Goal: Task Accomplishment & Management: Manage account settings

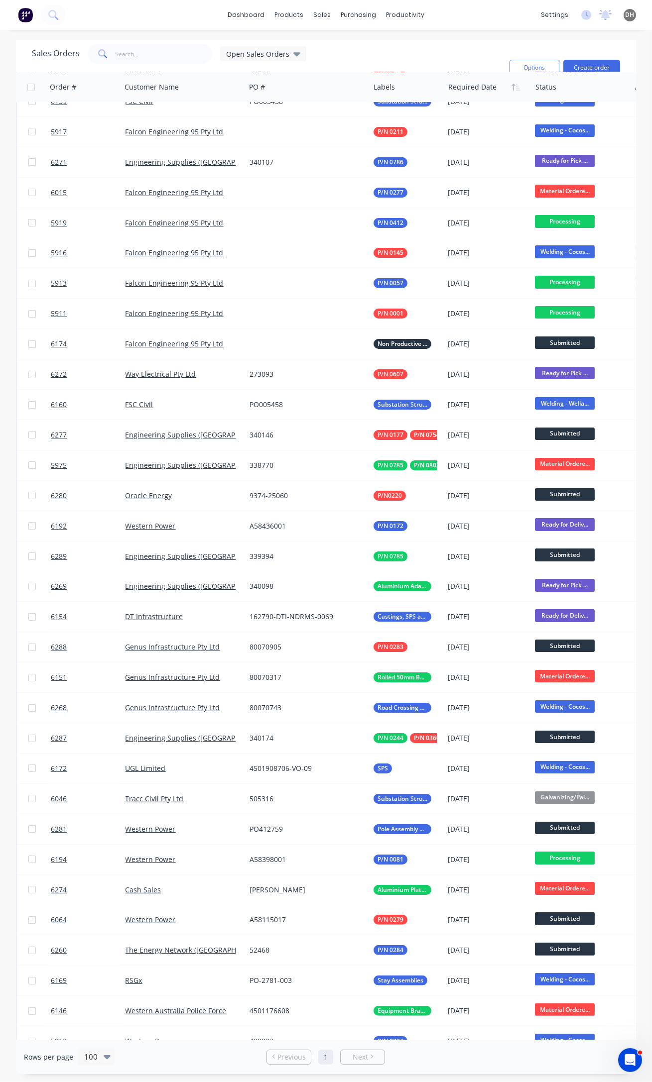
scroll to position [45, 0]
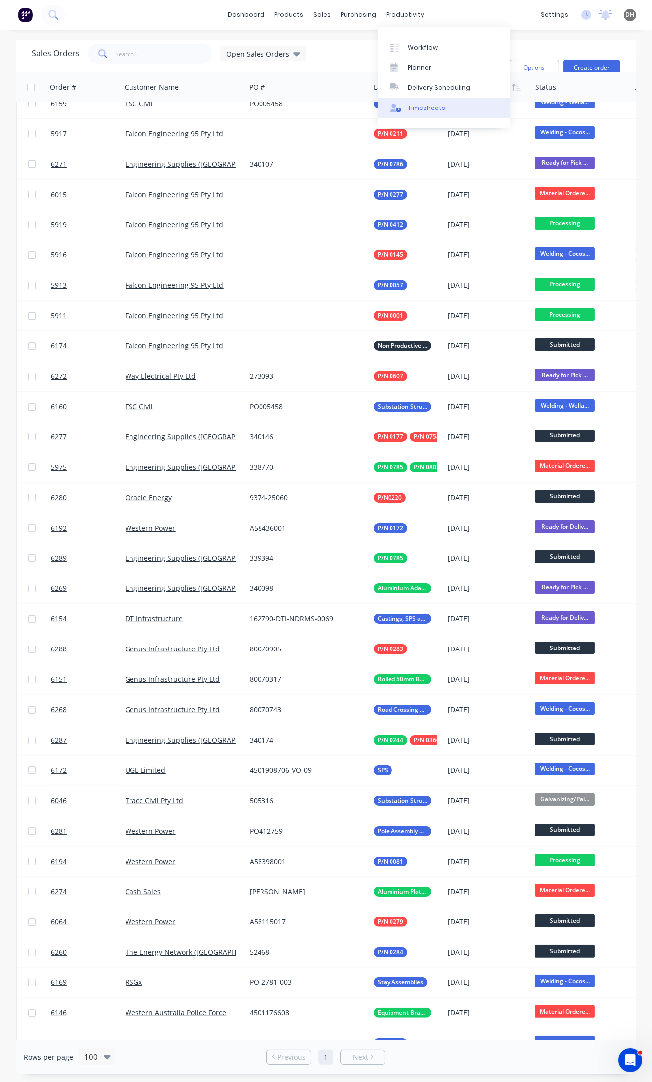
click at [428, 106] on div "Timesheets" at bounding box center [426, 108] width 37 height 9
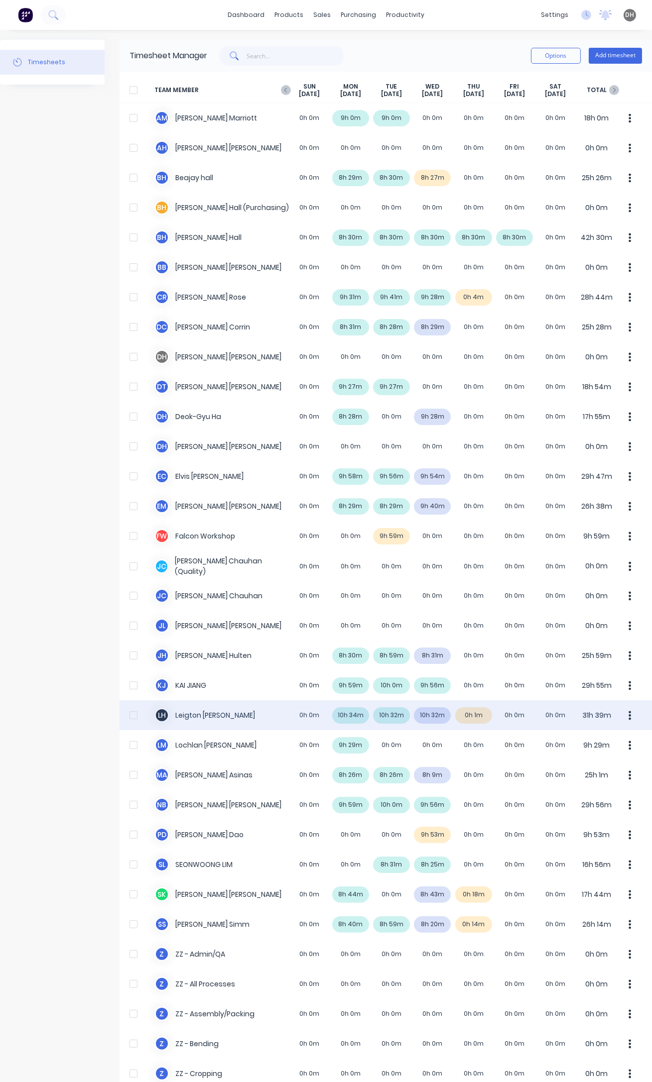
click at [463, 715] on div "[PERSON_NAME] 0h 0m 10h 34m 10h 32m 10h 32m 0h 1m 0h 0m 0h 0m 31h 39m" at bounding box center [385, 715] width 532 height 30
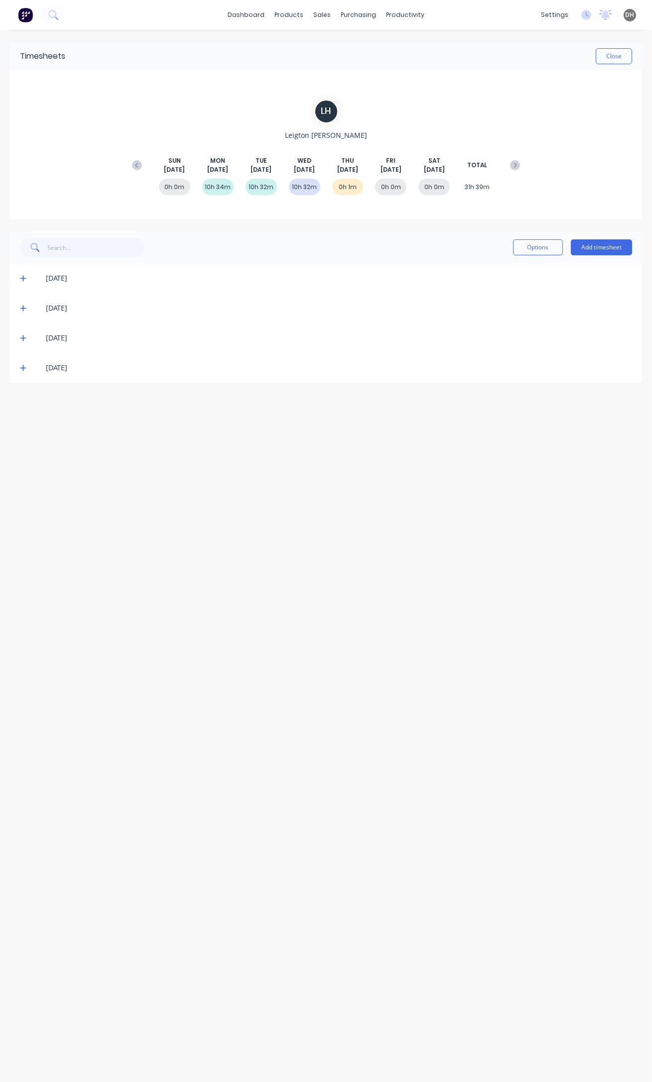
click at [23, 364] on icon at bounding box center [23, 367] width 6 height 7
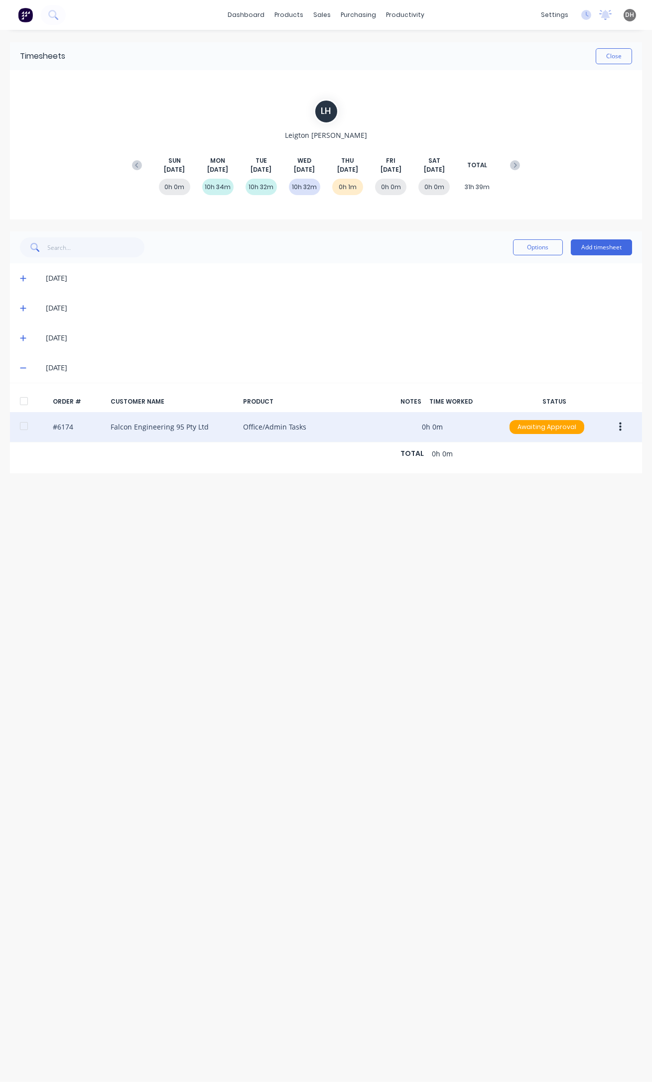
click at [620, 426] on icon "button" at bounding box center [620, 427] width 2 height 11
click at [577, 486] on div "Edit" at bounding box center [584, 493] width 77 height 14
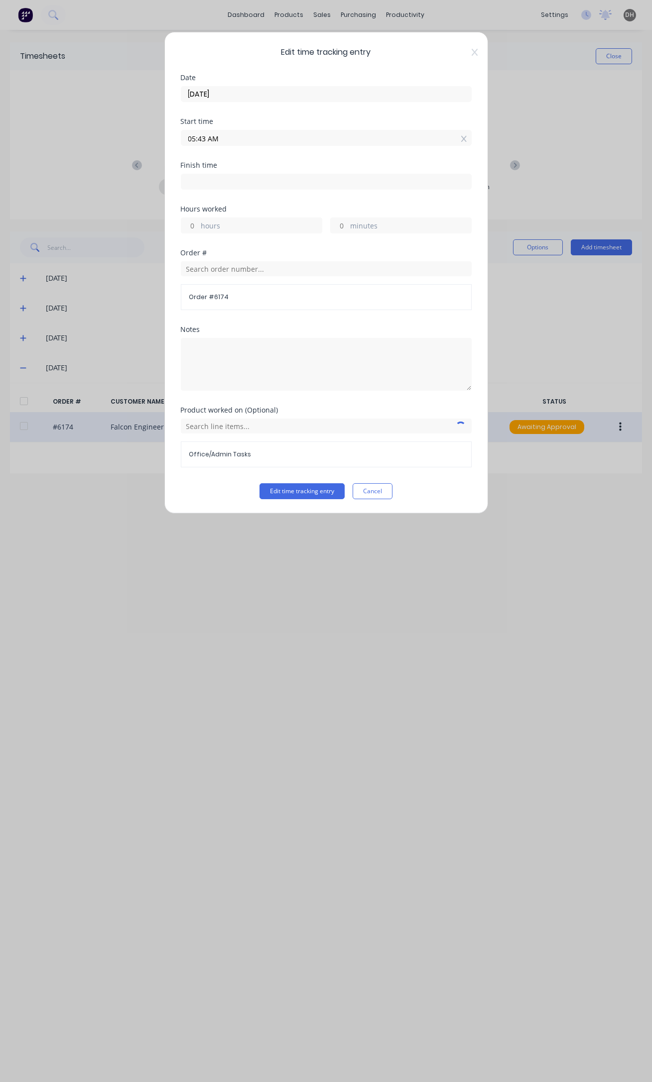
click at [212, 136] on input "05:43 AM" at bounding box center [326, 137] width 290 height 15
click at [203, 136] on input "05:43 AM" at bounding box center [326, 137] width 290 height 15
type input "05:28 AM"
click at [259, 483] on button "Edit time tracking entry" at bounding box center [301, 491] width 85 height 16
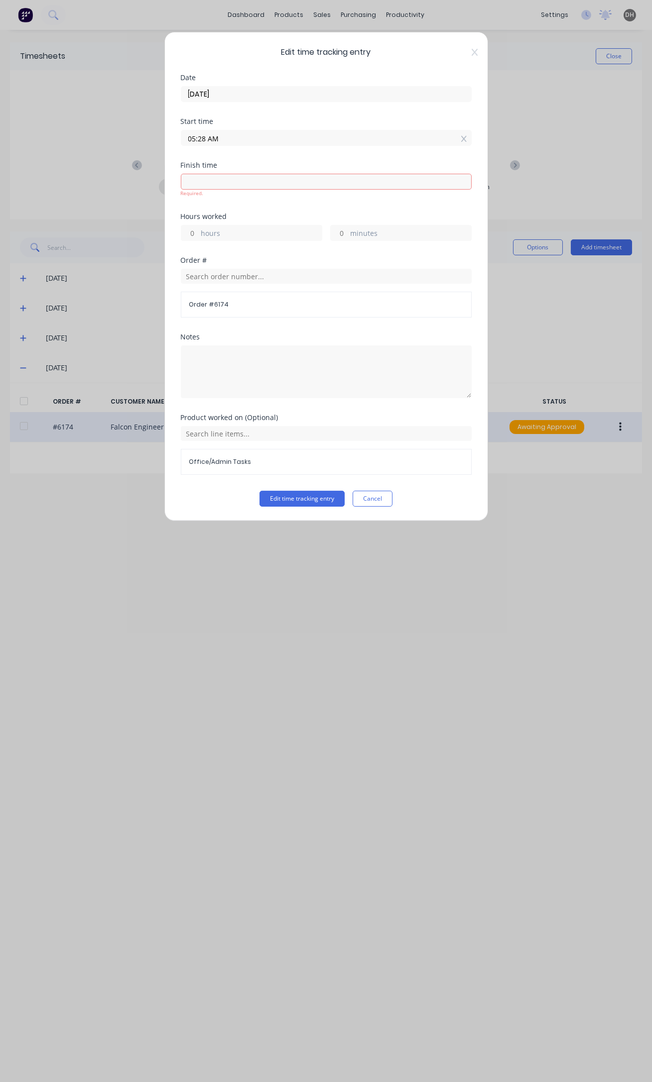
click at [242, 182] on input at bounding box center [326, 181] width 290 height 15
type input "05:44 AM"
type input "0"
type input "16"
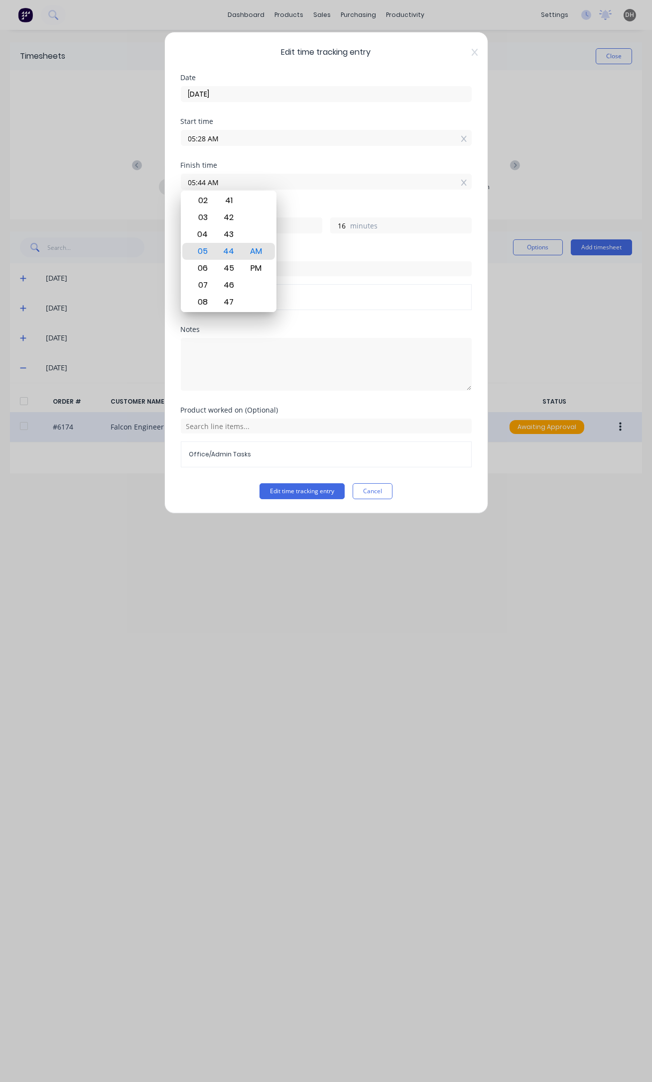
click at [302, 199] on div "Finish time 05:44 AM" at bounding box center [326, 184] width 291 height 44
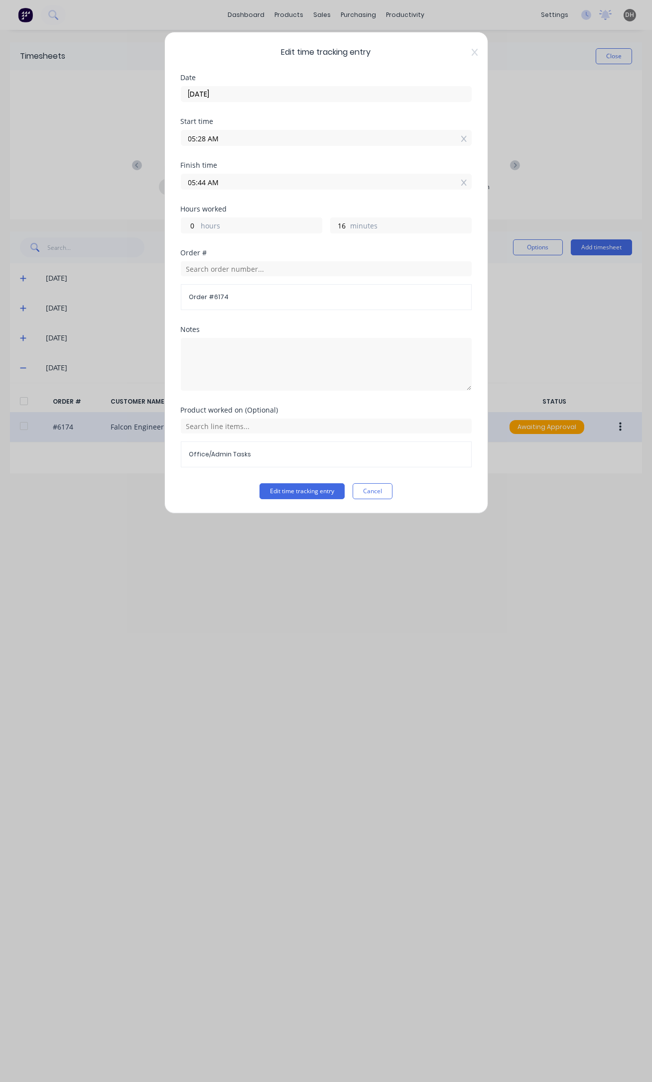
drag, startPoint x: 224, startPoint y: 182, endPoint x: 172, endPoint y: 191, distance: 53.0
click at [172, 191] on div "Edit time tracking entry Date [DATE] Start time 05:28 AM Finish time 05:44 AM H…" at bounding box center [326, 273] width 324 height 482
type input "04:00 AM"
type input "22"
type input "32"
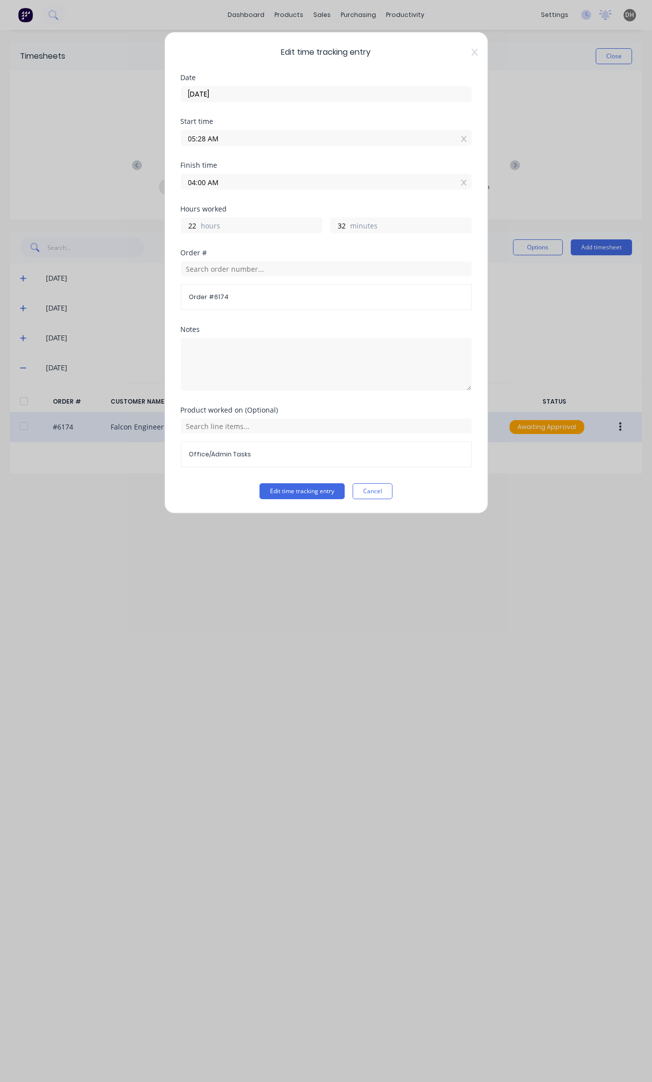
click at [251, 190] on div "Finish time 04:00 AM" at bounding box center [326, 184] width 291 height 44
click at [238, 178] on input "04:00 AM" at bounding box center [326, 181] width 290 height 15
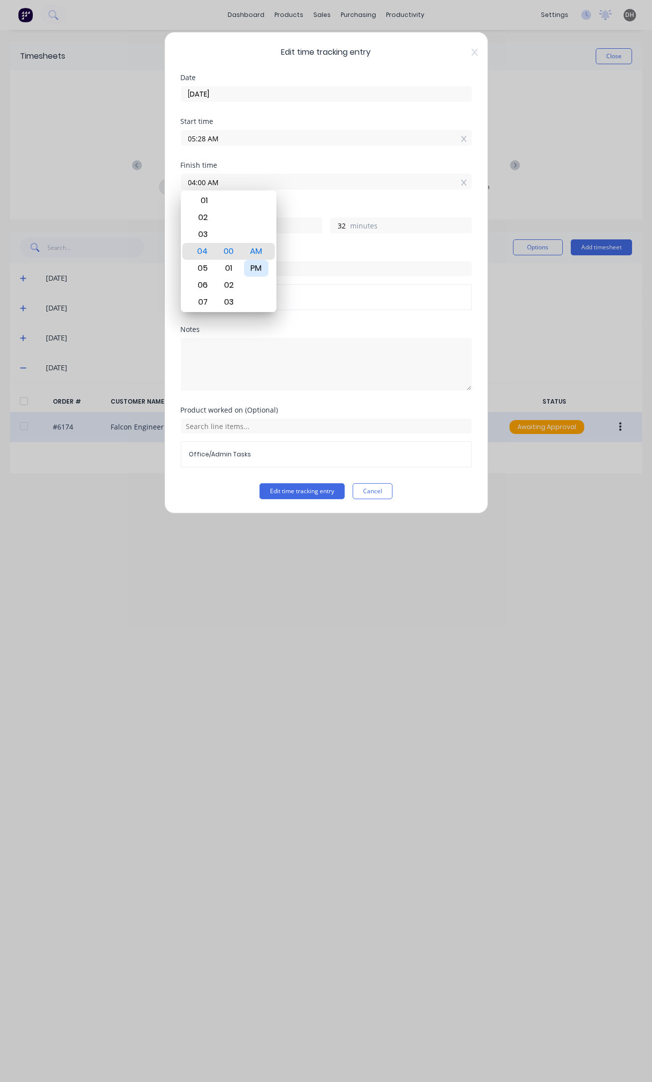
click at [260, 262] on div "PM" at bounding box center [256, 268] width 24 height 17
type input "04:00 PM"
type input "10"
click at [310, 197] on div "Finish time 04:00 PM" at bounding box center [326, 184] width 291 height 44
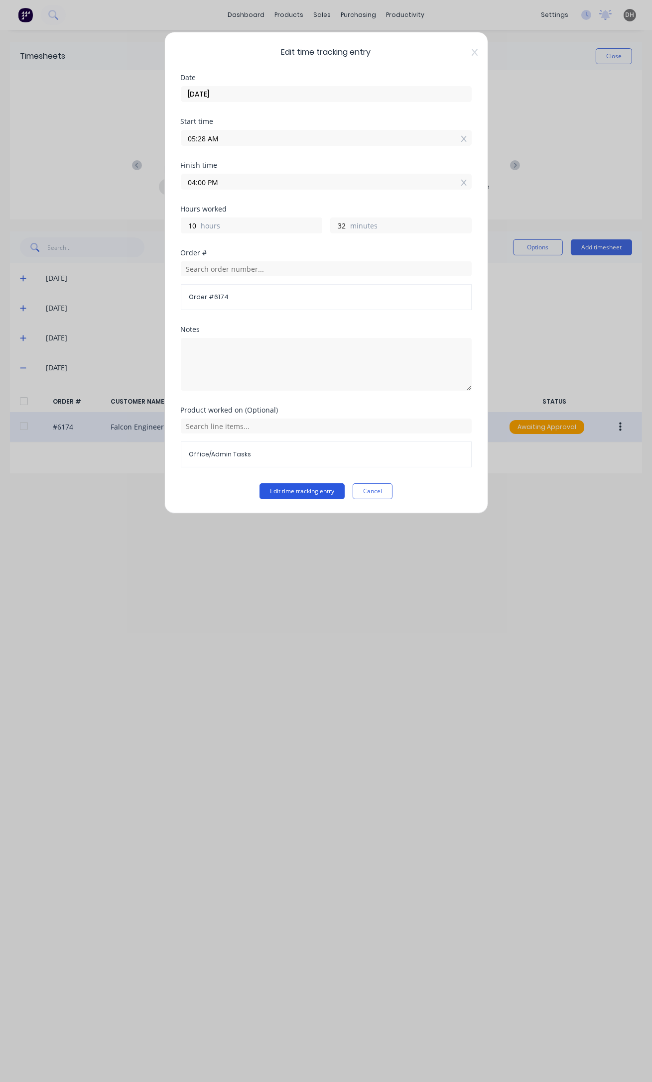
click at [300, 489] on button "Edit time tracking entry" at bounding box center [301, 491] width 85 height 16
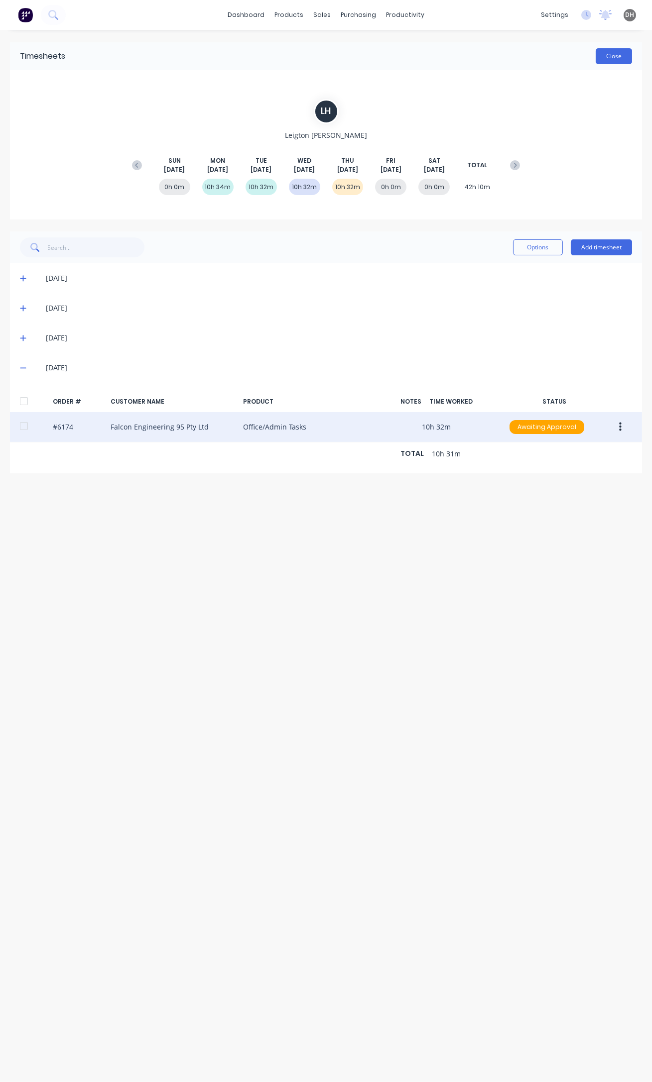
click at [603, 54] on button "Close" at bounding box center [613, 56] width 36 height 16
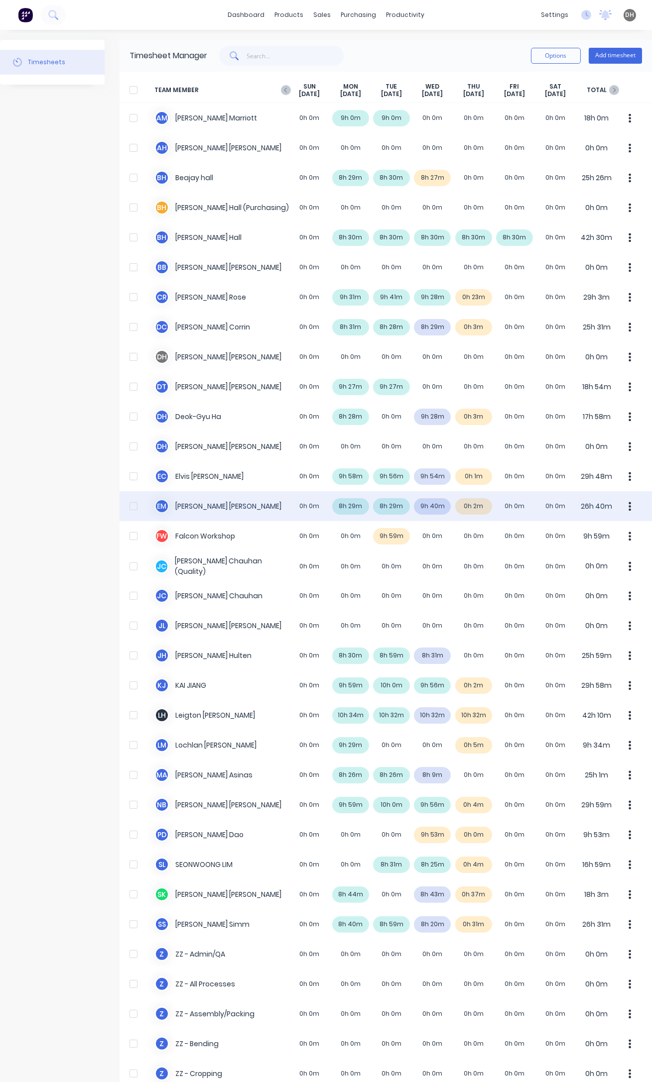
click at [439, 507] on div "E M [PERSON_NAME] 0h 0m 8h 29m 8h 29m 9h 40m 0h 2m 0h 0m 0h 0m 26h 40m" at bounding box center [385, 506] width 532 height 30
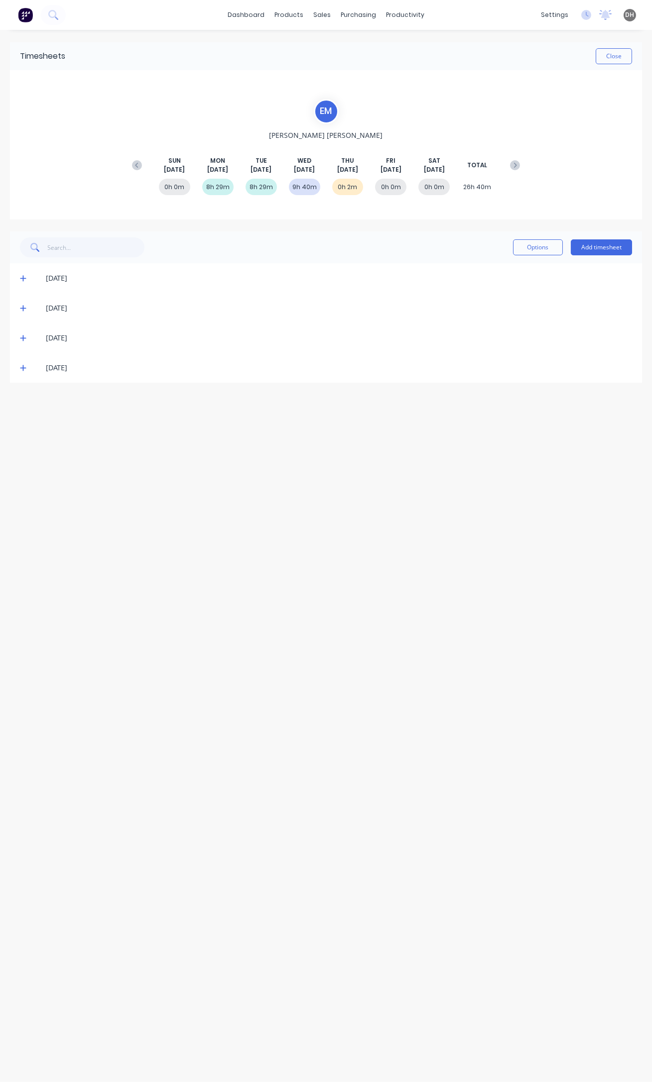
click at [24, 335] on icon at bounding box center [23, 338] width 6 height 7
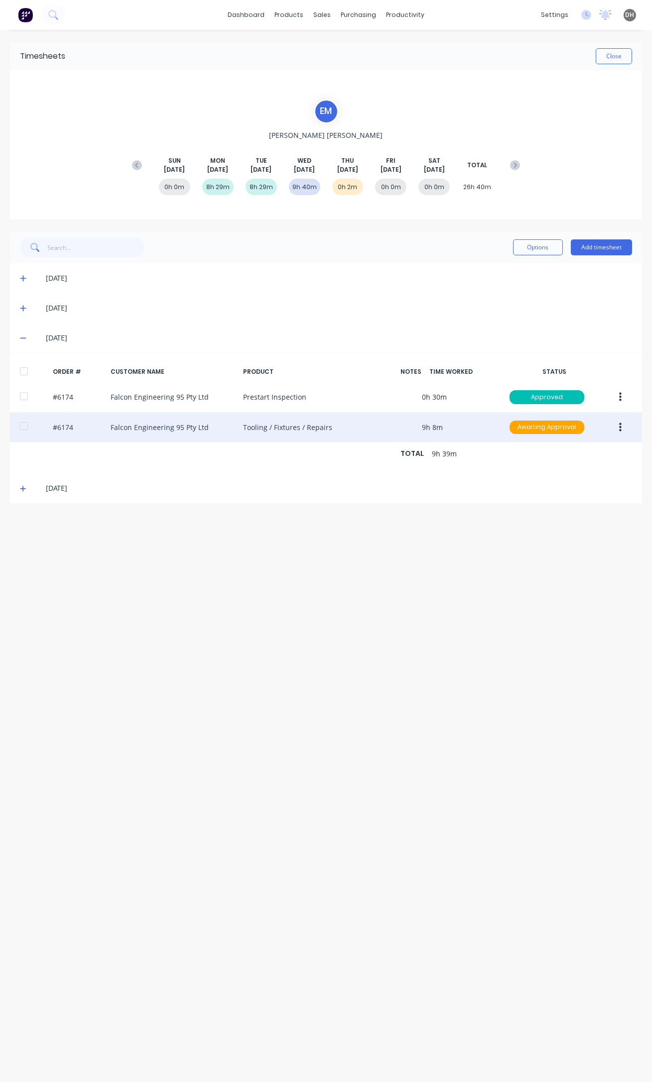
click at [621, 426] on button "button" at bounding box center [619, 428] width 23 height 18
click at [571, 495] on div "Edit" at bounding box center [584, 493] width 77 height 14
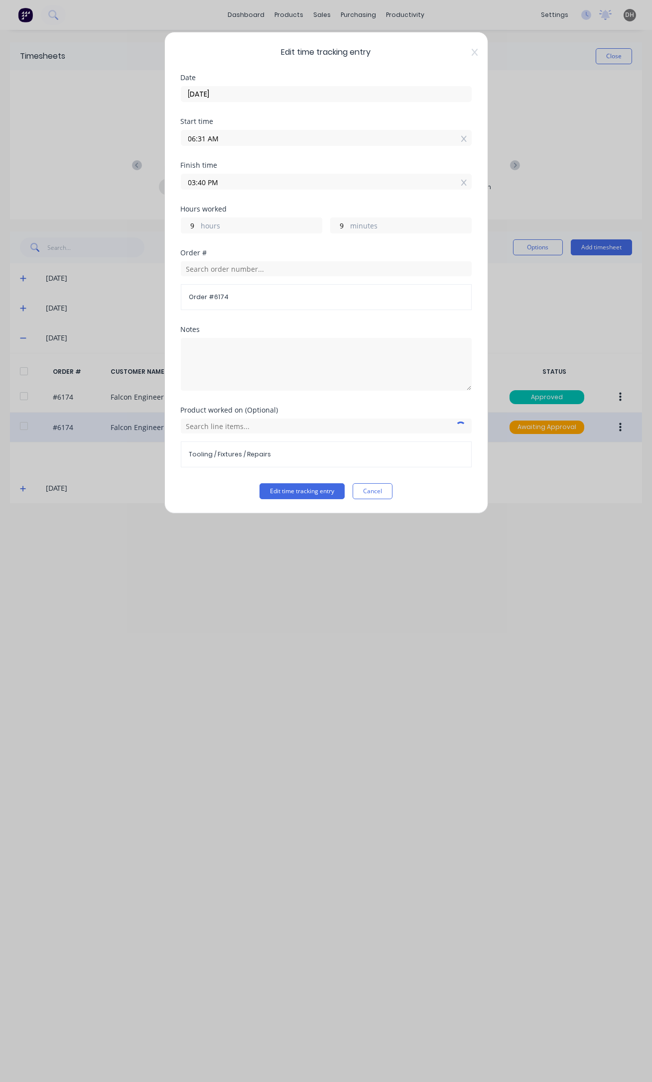
drag, startPoint x: 204, startPoint y: 183, endPoint x: 193, endPoint y: 183, distance: 11.0
click at [193, 183] on input "03:40 PM" at bounding box center [326, 181] width 290 height 15
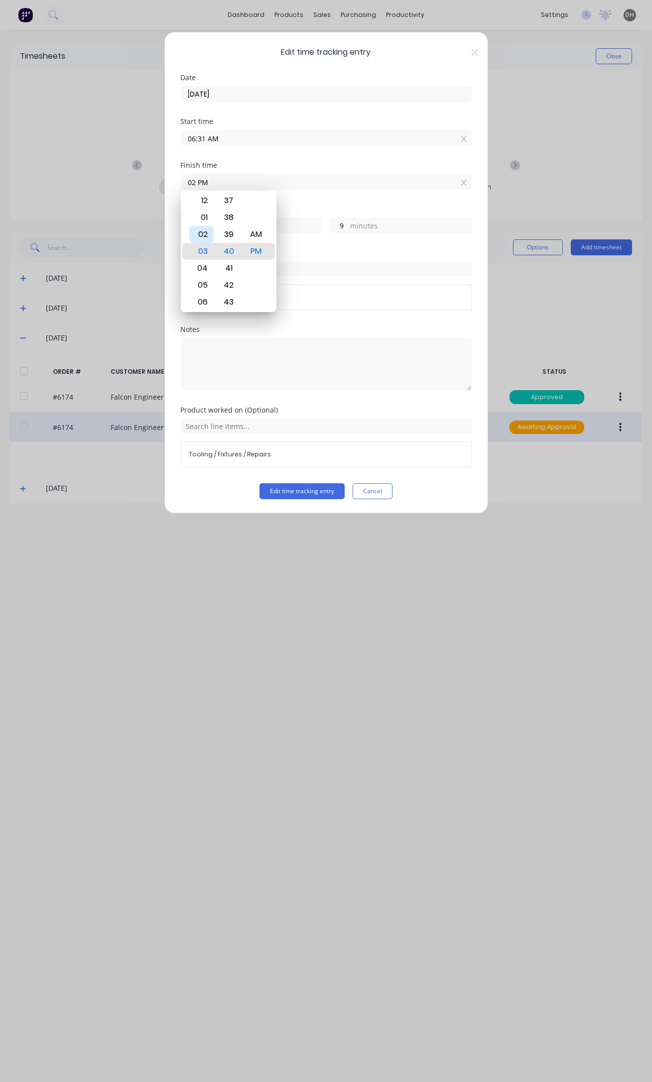
type input "02:00 AM"
type input "19"
type input "29"
click at [196, 235] on div "02" at bounding box center [201, 234] width 24 height 17
type input "02:02 AM"
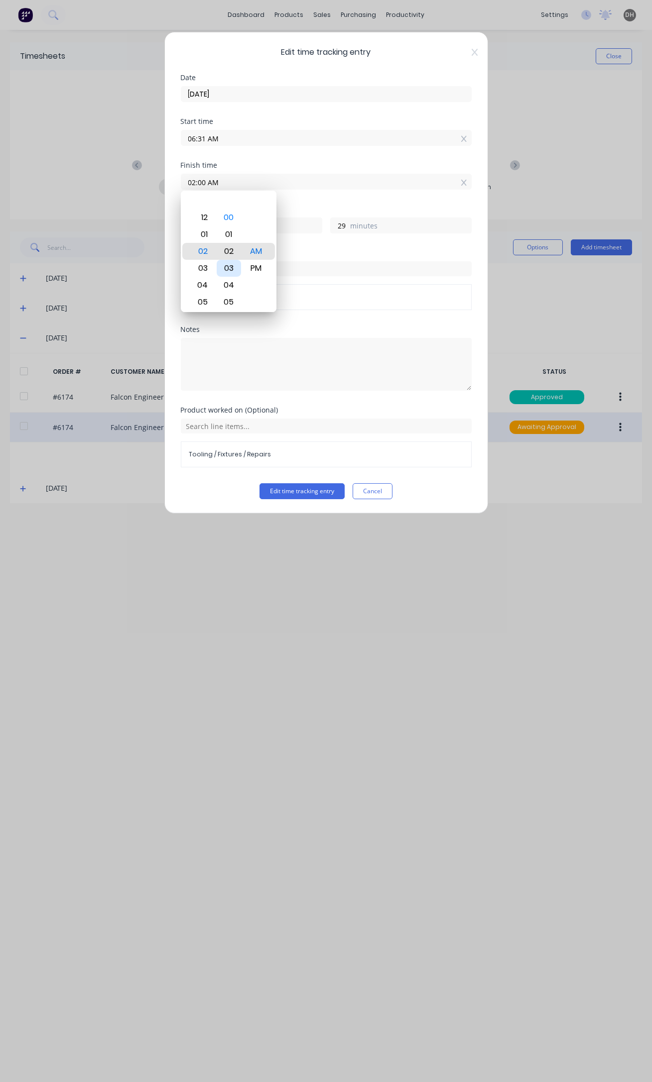
type input "31"
type input "02:04 AM"
type input "33"
type input "02:07 AM"
type input "36"
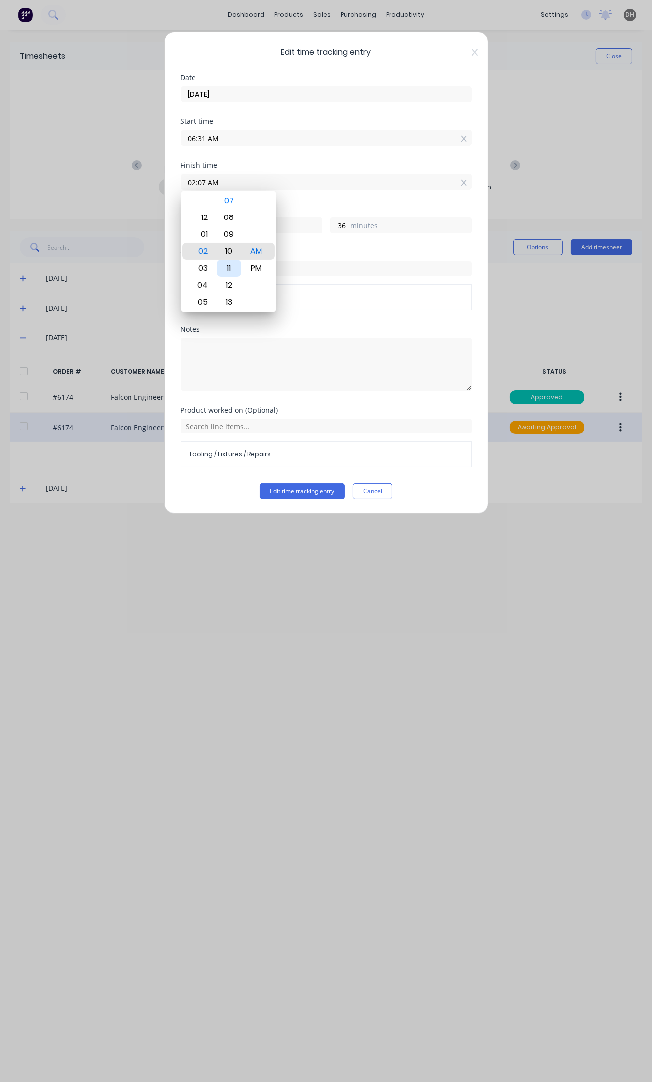
type input "02:10 AM"
type input "39"
type input "02:14 AM"
type input "43"
type input "02:16 AM"
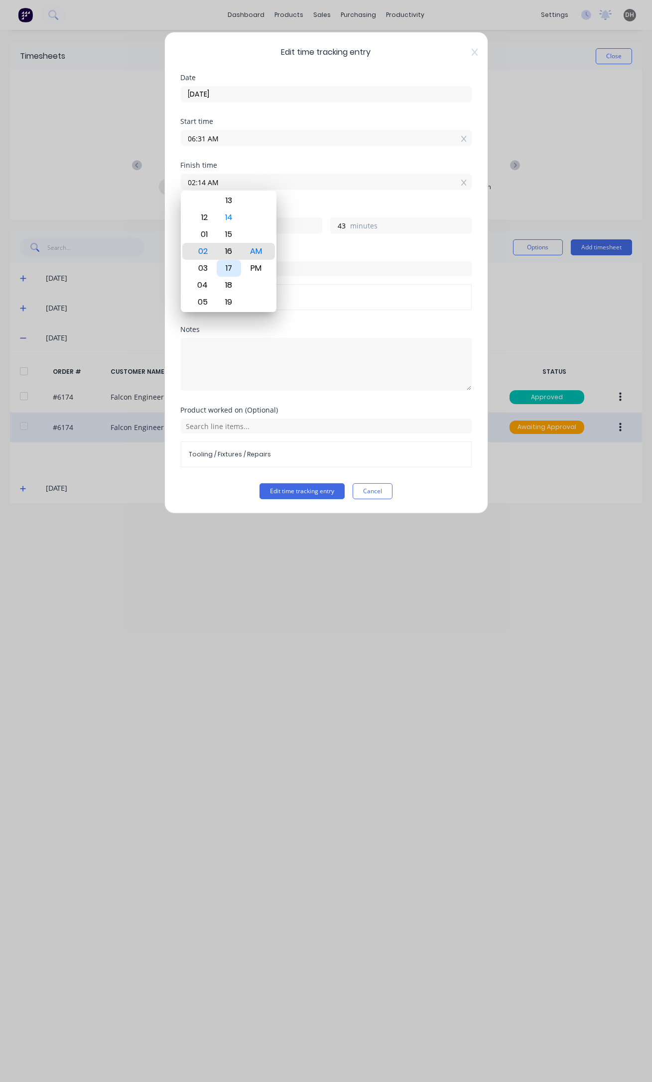
type input "45"
type input "02:19 AM"
type input "48"
type input "02:25 AM"
type input "54"
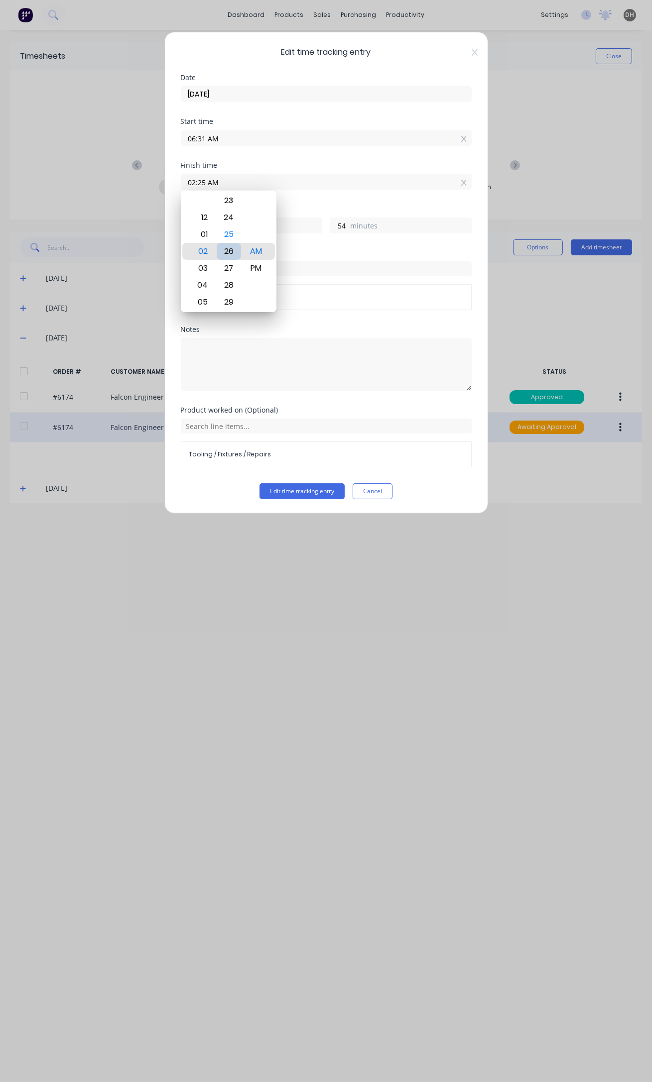
type input "02:26 AM"
type input "55"
type input "02:24 AM"
type input "53"
type input "02:27 AM"
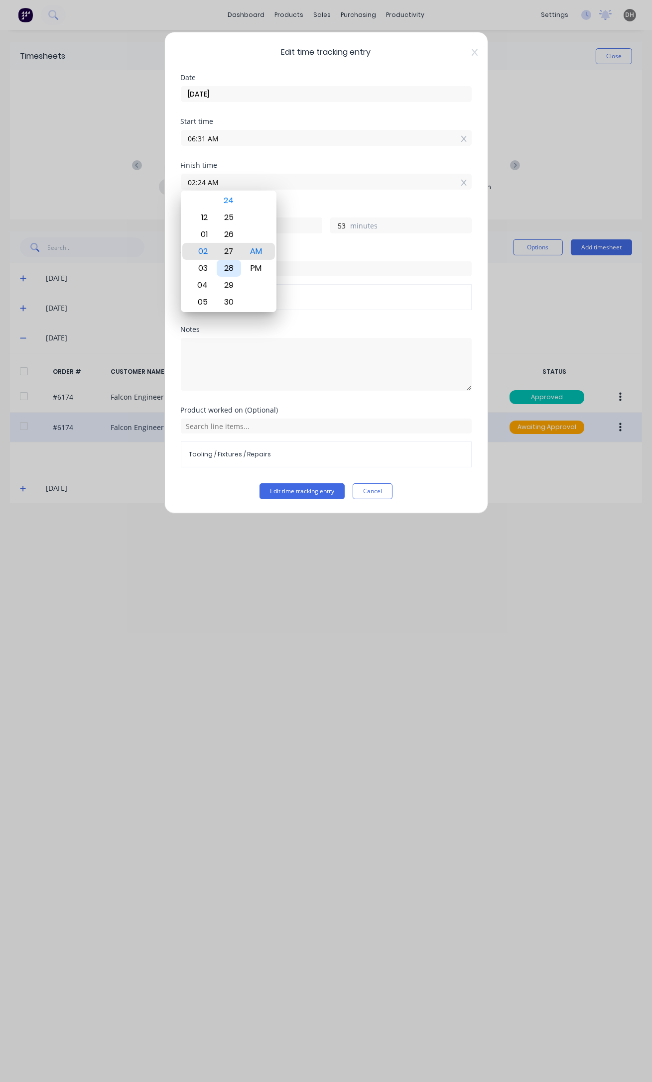
type input "56"
click at [228, 300] on div "30" at bounding box center [229, 302] width 24 height 17
type input "02:30 AM"
type input "59"
click at [253, 270] on div "PM" at bounding box center [256, 268] width 24 height 17
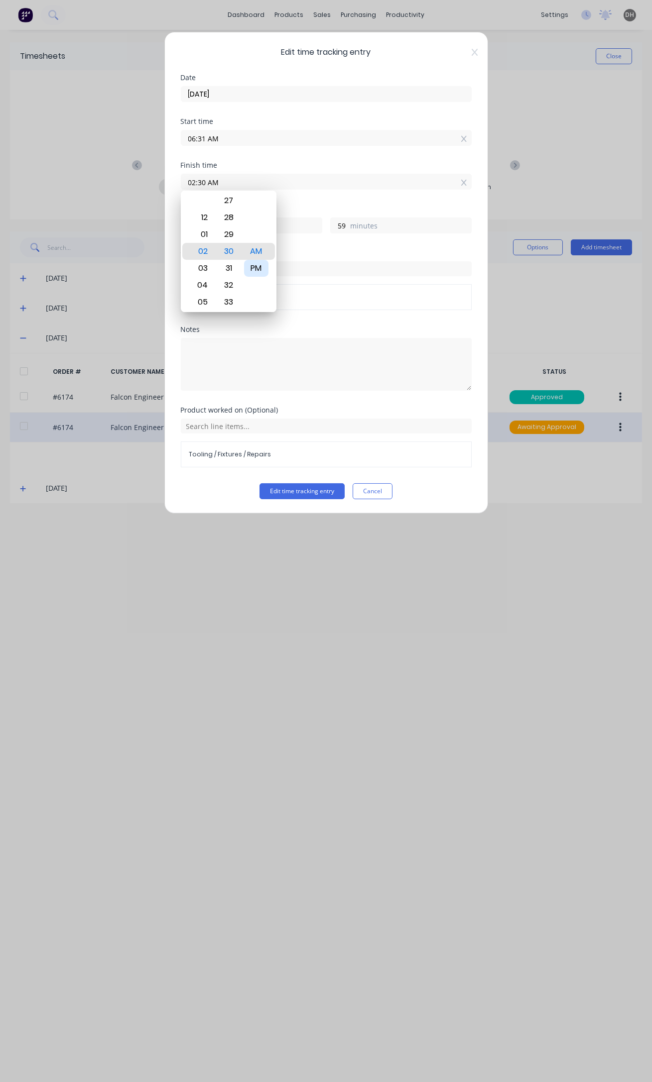
type input "02:30 PM"
type input "7"
click at [343, 296] on span "Order # 6174" at bounding box center [326, 297] width 274 height 9
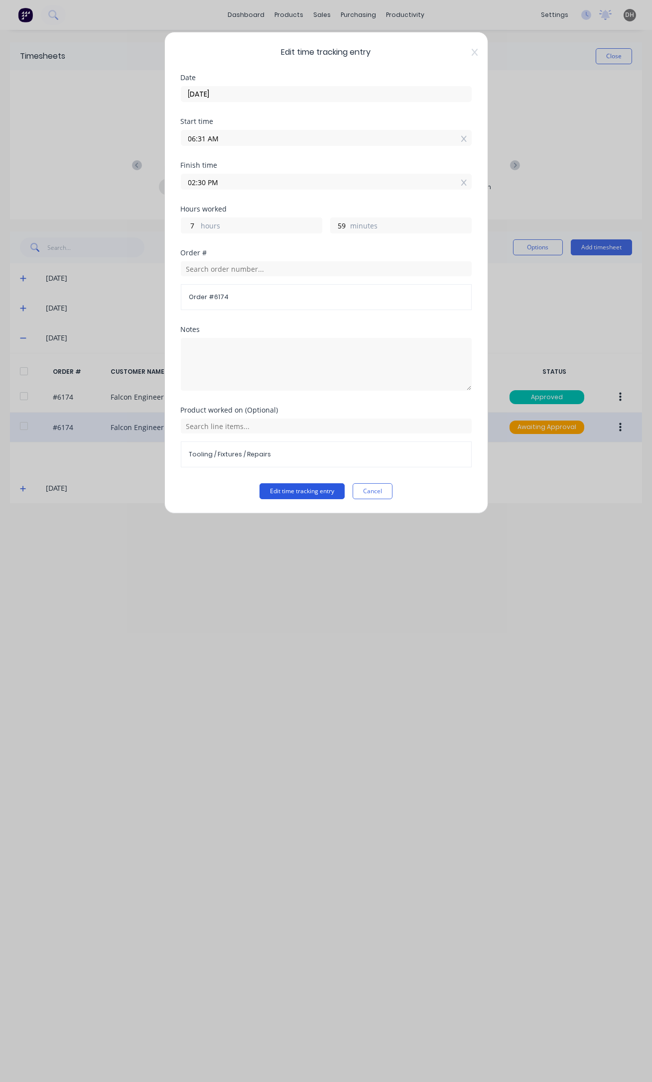
click at [325, 488] on button "Edit time tracking entry" at bounding box center [301, 491] width 85 height 16
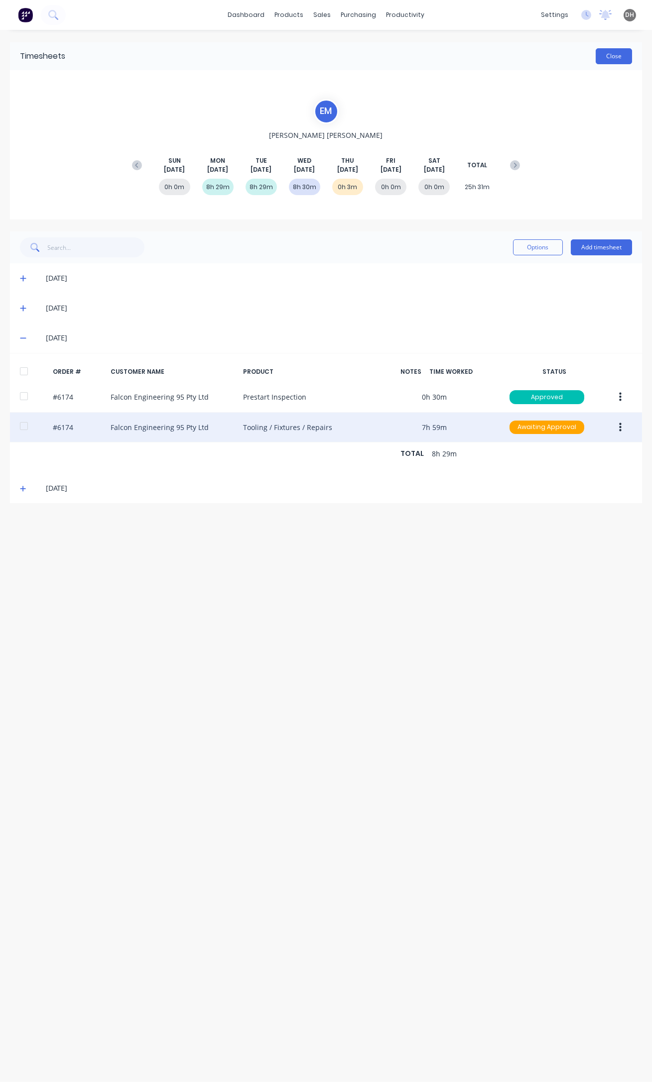
click at [627, 56] on button "Close" at bounding box center [613, 56] width 36 height 16
